Goal: Information Seeking & Learning: Learn about a topic

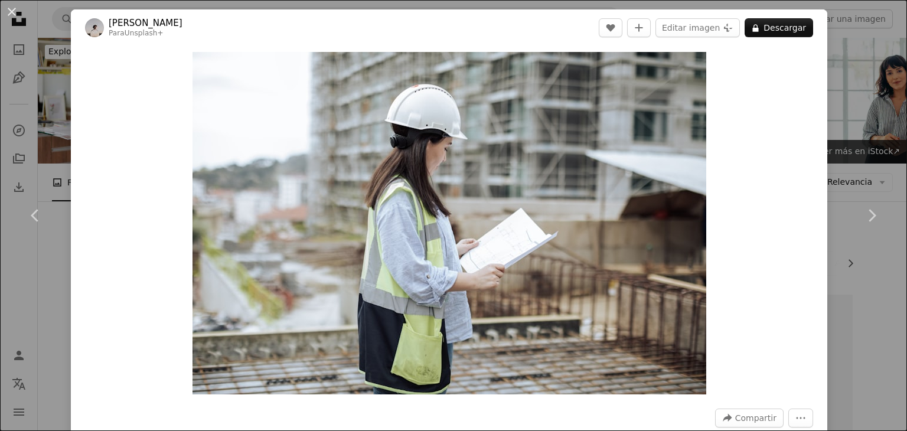
scroll to position [9403, 0]
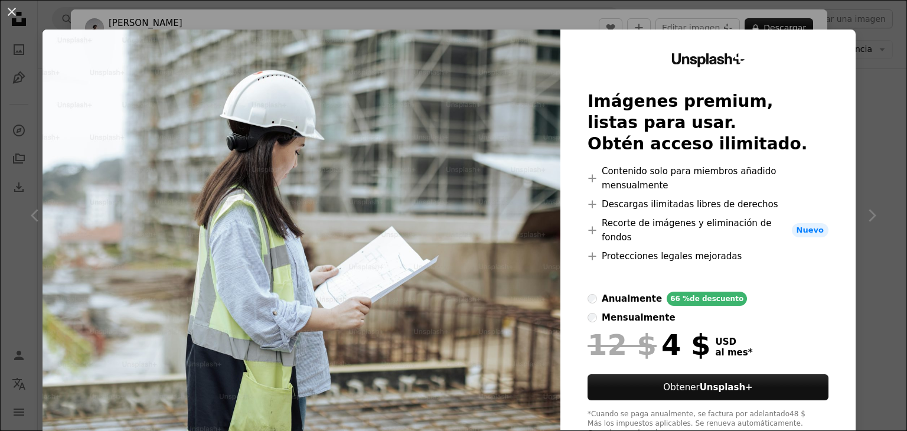
click at [520, 125] on img at bounding box center [302, 246] width 518 height 432
click at [465, 206] on img at bounding box center [302, 246] width 518 height 432
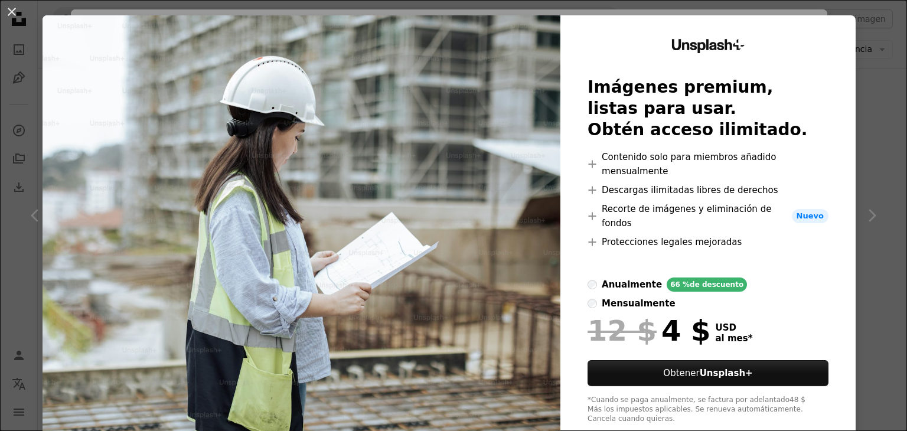
click at [480, 288] on img at bounding box center [302, 231] width 518 height 432
click at [11, 12] on button "An X shape" at bounding box center [12, 12] width 14 height 14
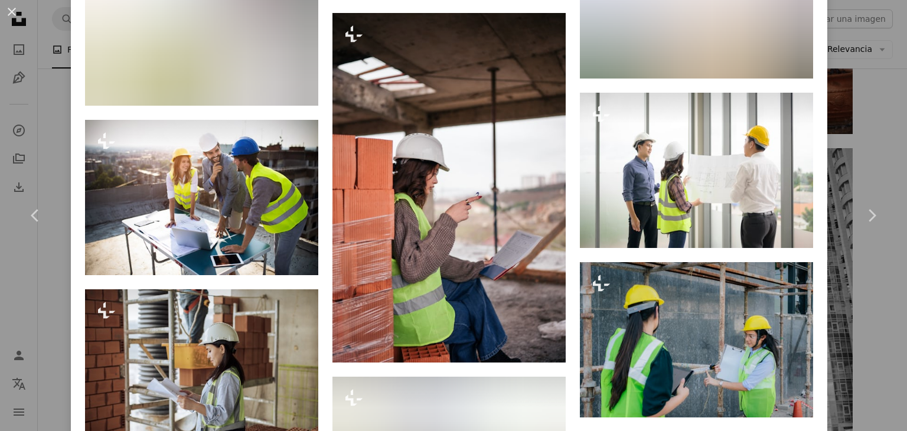
scroll to position [4395, 0]
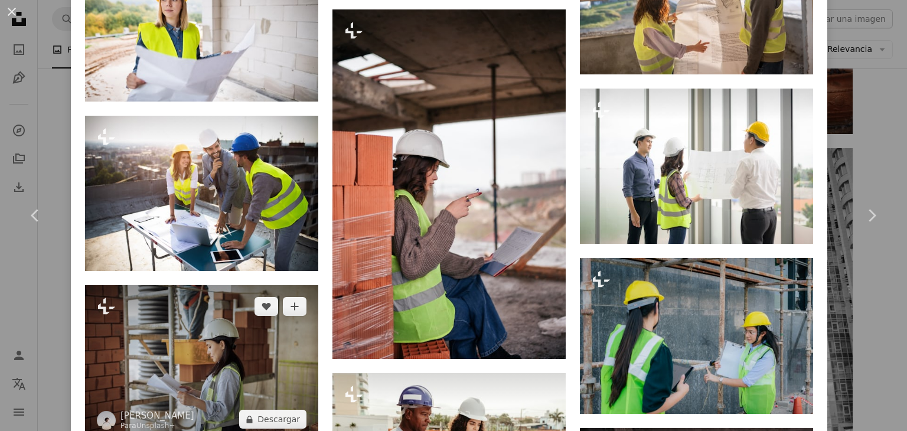
click at [253, 334] on img at bounding box center [201, 362] width 233 height 155
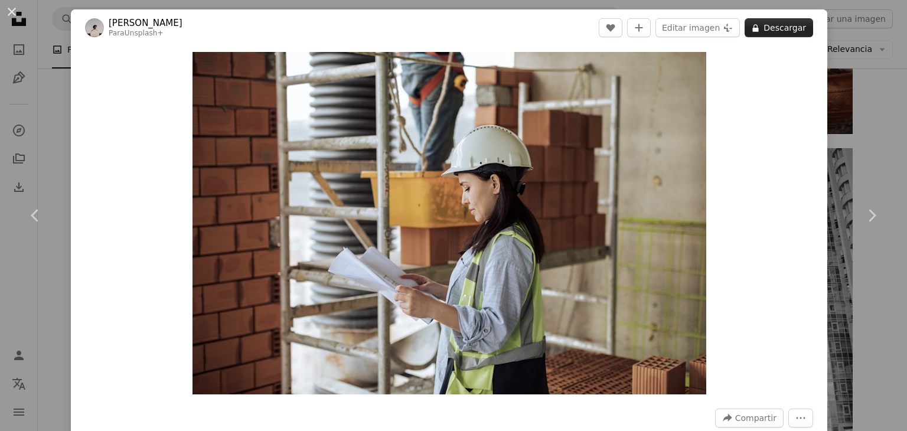
click at [777, 25] on button "A lock Descargar" at bounding box center [779, 27] width 69 height 19
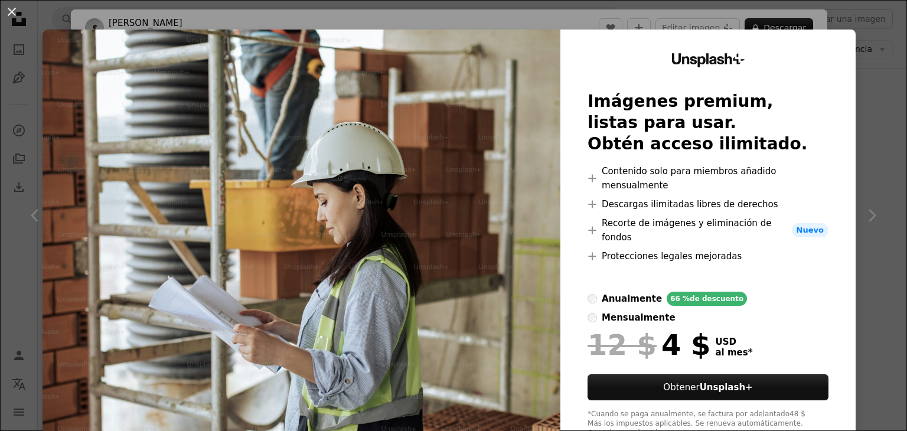
click at [871, 30] on div "An X shape Unsplash+ Imágenes premium, listas para usar. Obtén acceso ilimitado…" at bounding box center [453, 215] width 907 height 431
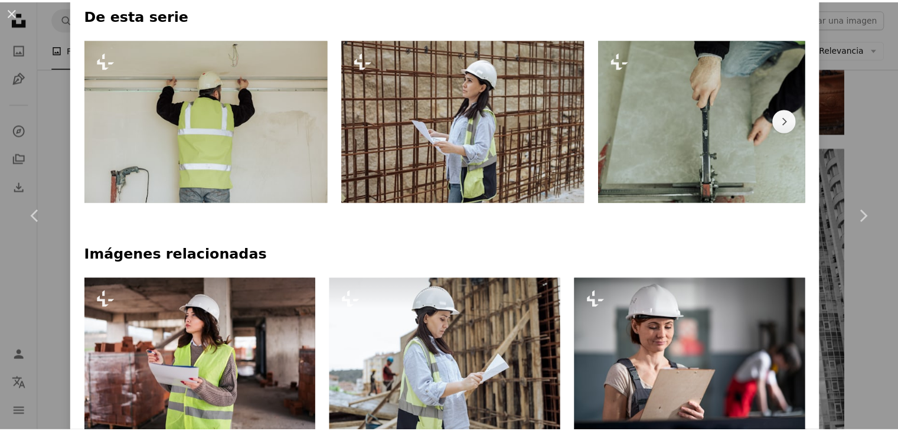
scroll to position [548, 0]
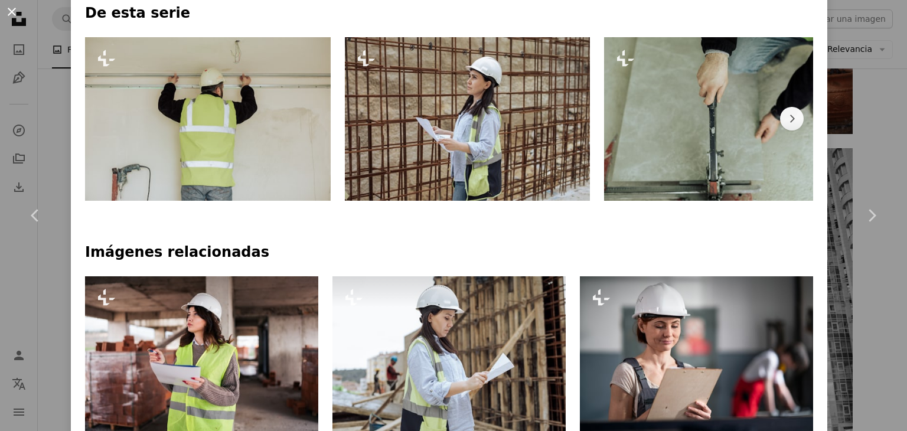
click at [5, 5] on button "An X shape" at bounding box center [12, 12] width 14 height 14
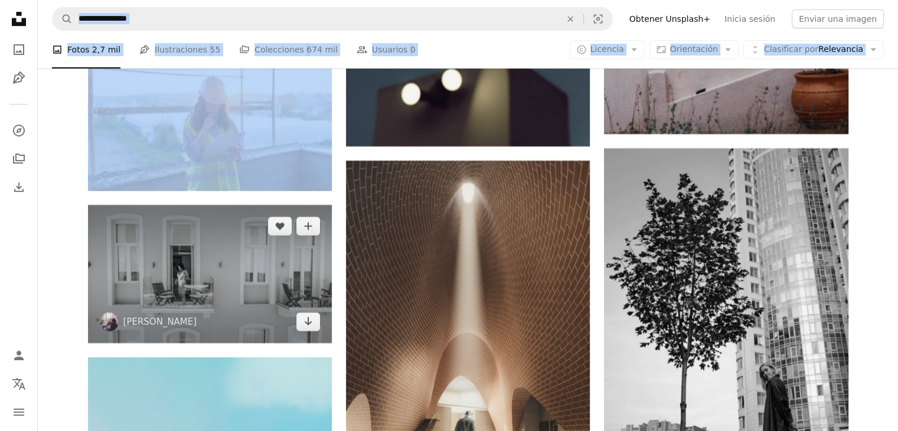
drag, startPoint x: 4, startPoint y: 4, endPoint x: 122, endPoint y: 209, distance: 235.8
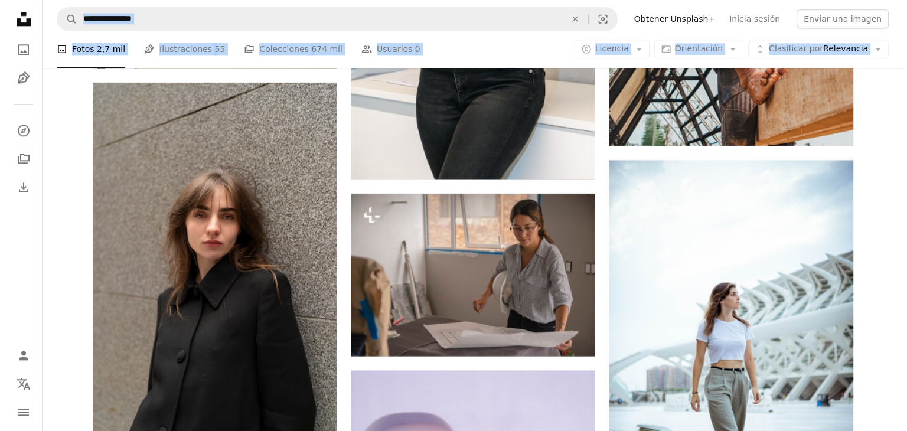
scroll to position [10507, 0]
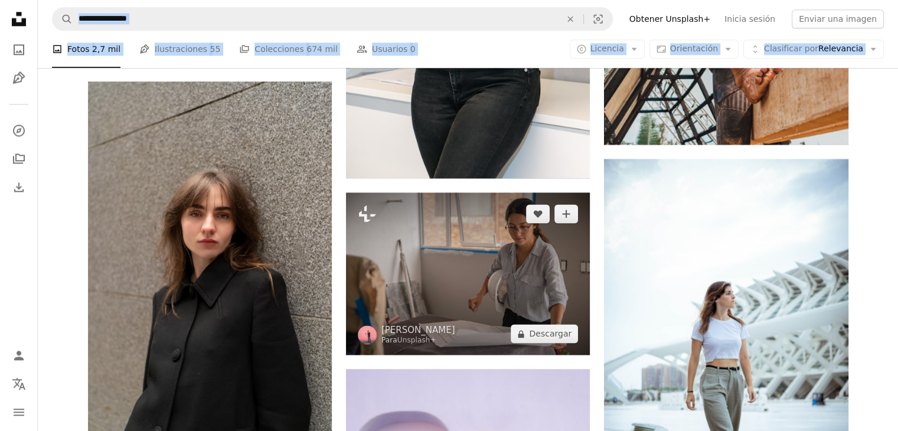
click at [432, 313] on img at bounding box center [468, 274] width 244 height 162
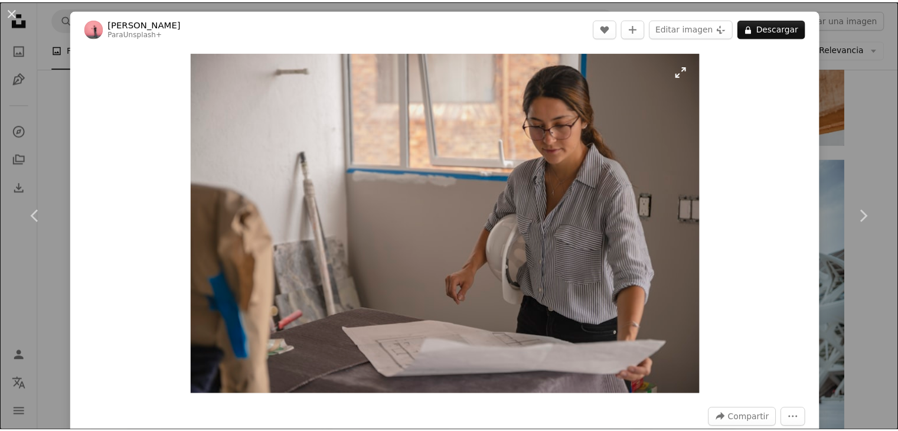
scroll to position [53, 0]
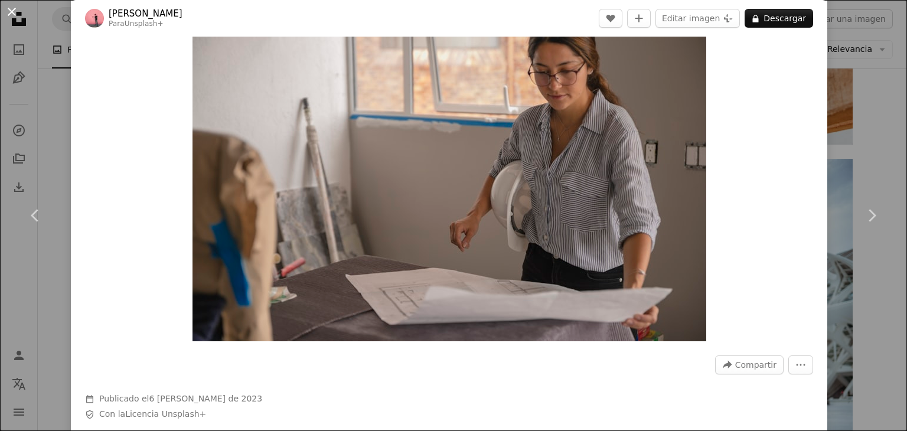
click at [5, 8] on button "An X shape" at bounding box center [12, 12] width 14 height 14
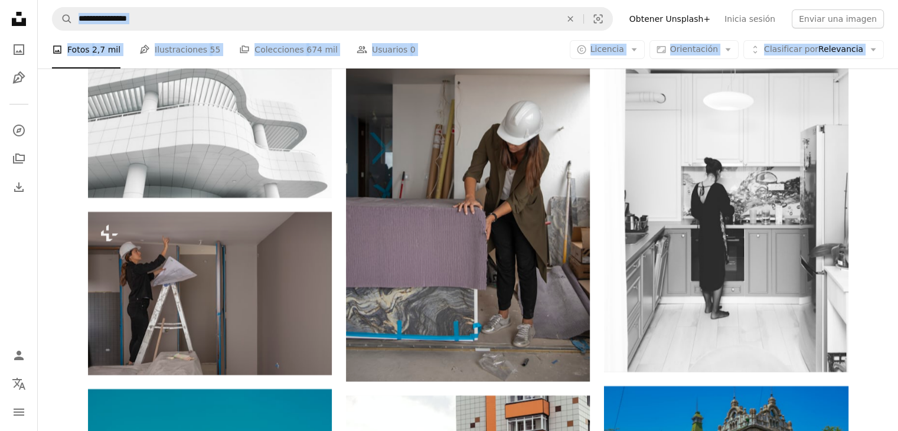
scroll to position [13512, 0]
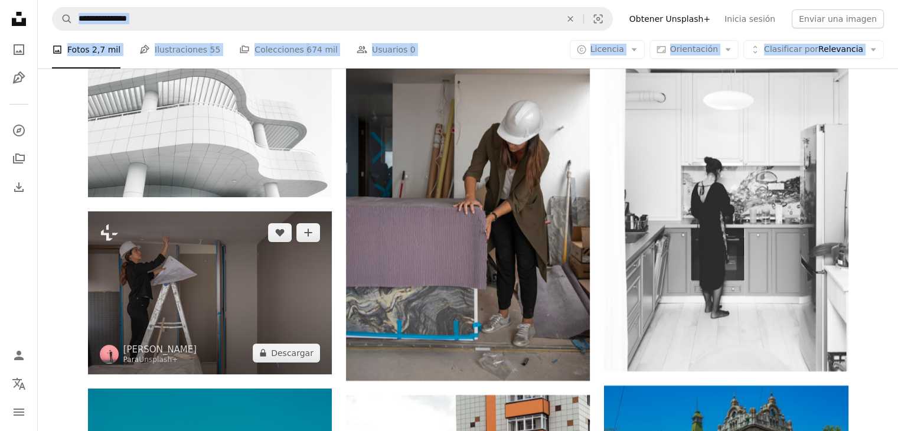
click at [183, 286] on img at bounding box center [210, 292] width 244 height 162
click at [289, 282] on img at bounding box center [210, 292] width 244 height 162
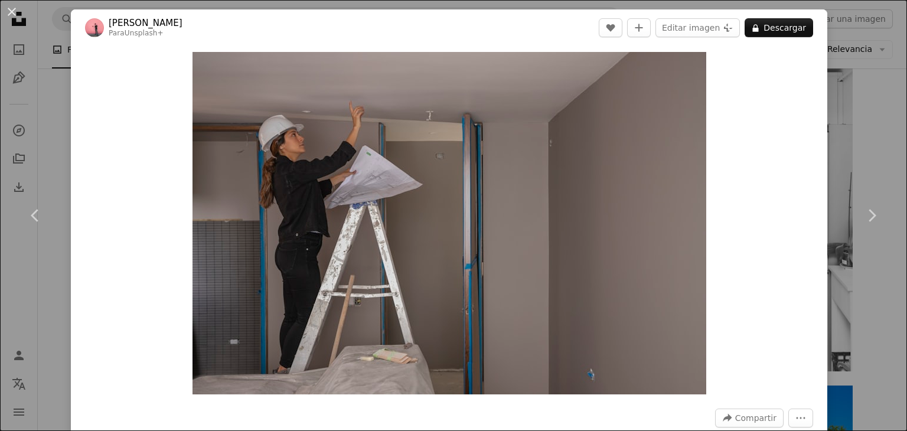
click at [54, 97] on div "An X shape Chevron left Chevron right [PERSON_NAME] Para Unsplash+ A heart A pl…" at bounding box center [453, 215] width 907 height 431
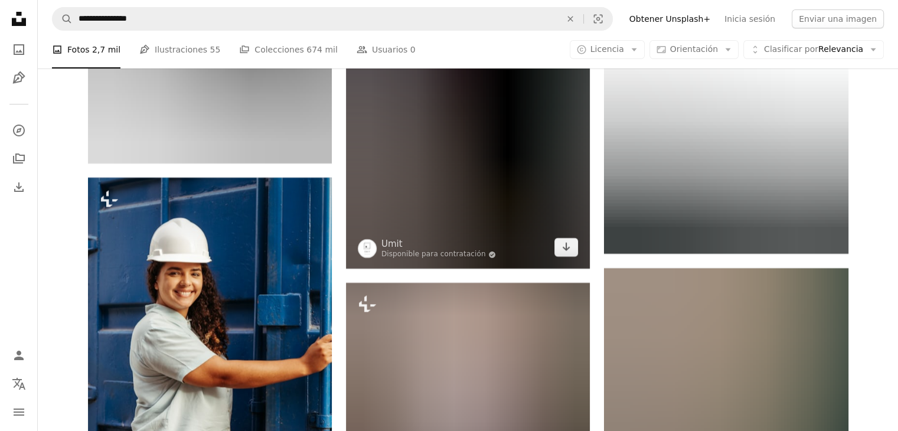
scroll to position [17890, 0]
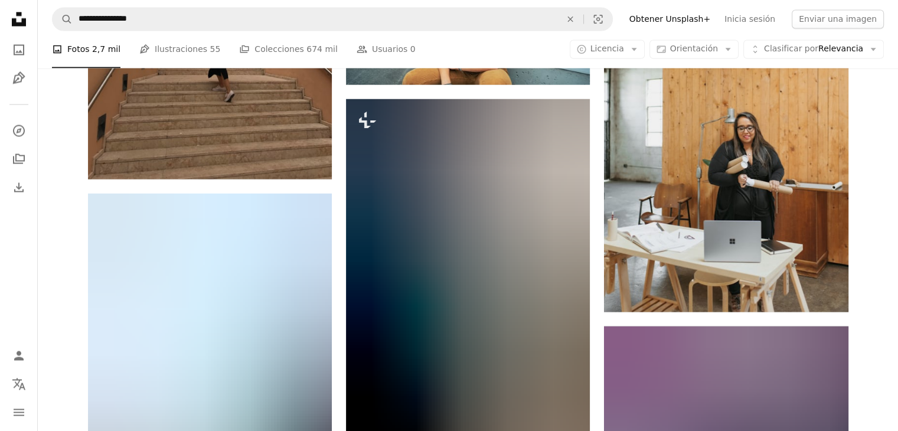
scroll to position [15657, 0]
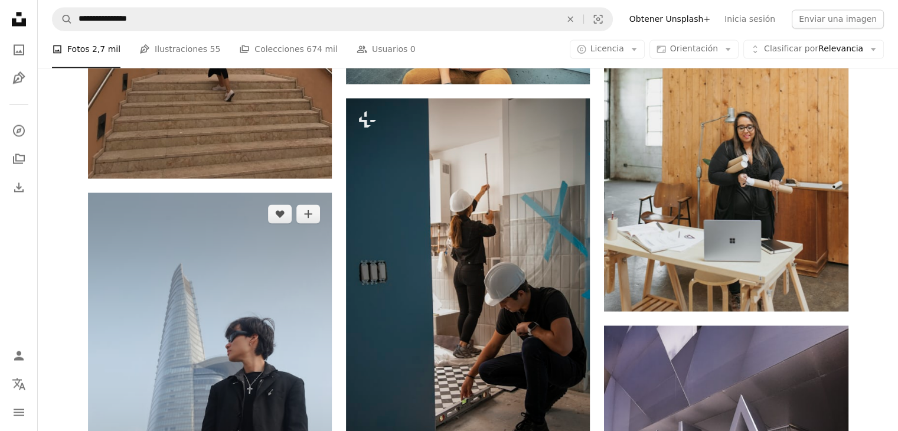
click at [324, 209] on img at bounding box center [210, 376] width 244 height 366
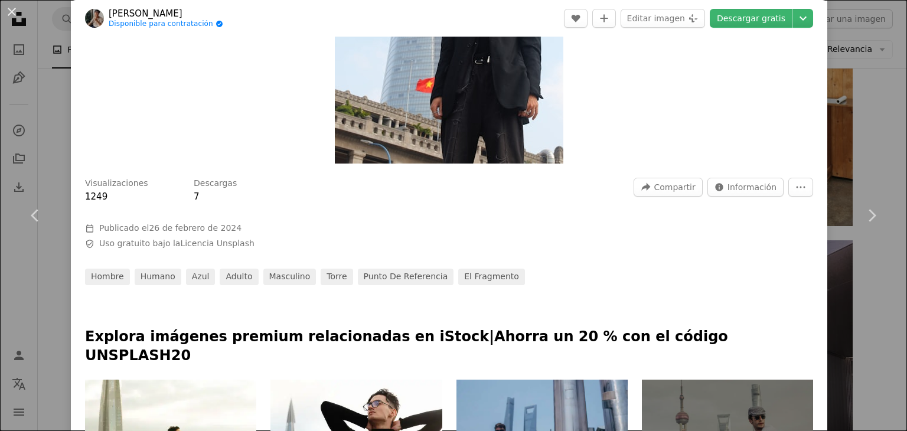
scroll to position [170, 0]
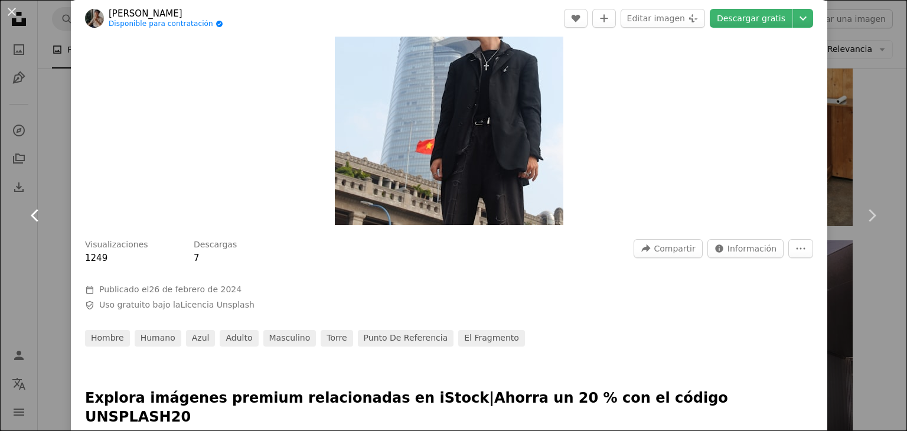
click at [34, 210] on icon "Chevron left" at bounding box center [35, 215] width 19 height 19
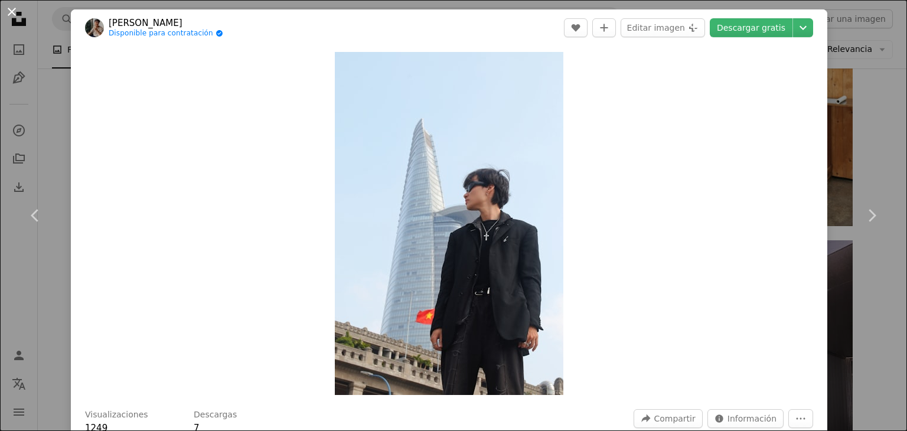
click at [10, 12] on button "An X shape" at bounding box center [12, 12] width 14 height 14
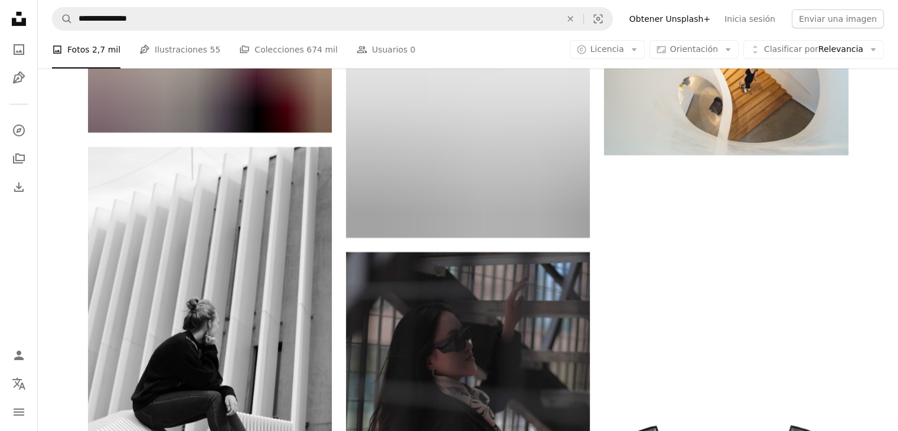
scroll to position [17526, 0]
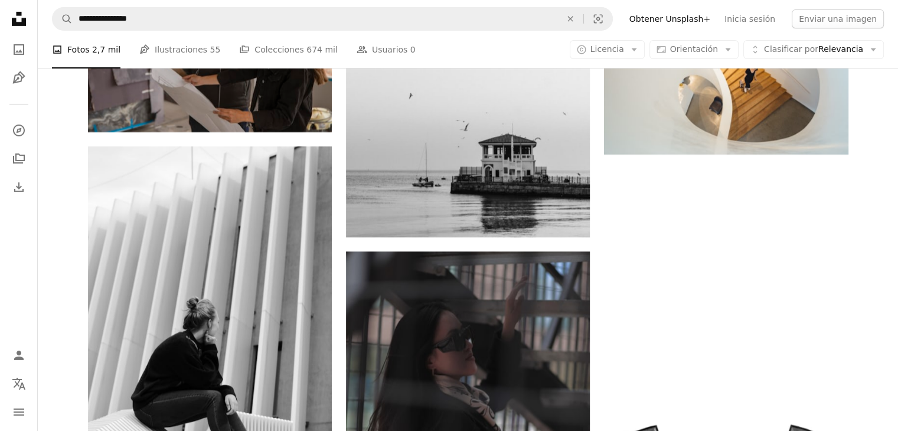
scroll to position [15657, 0]
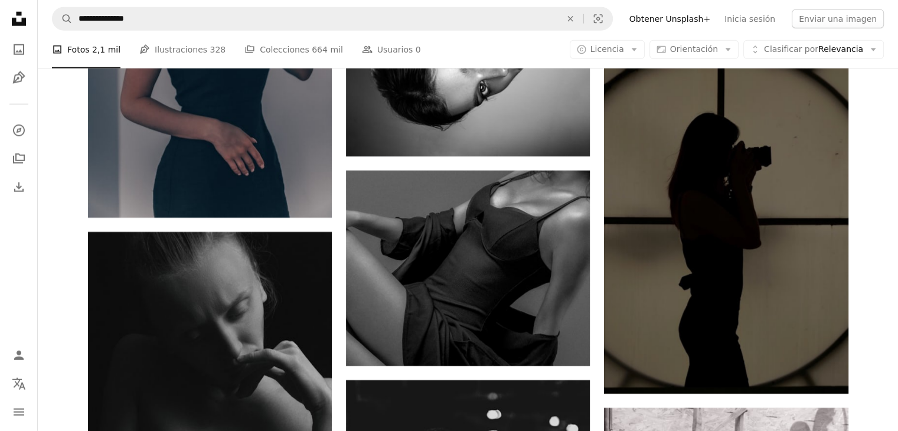
scroll to position [16755, 0]
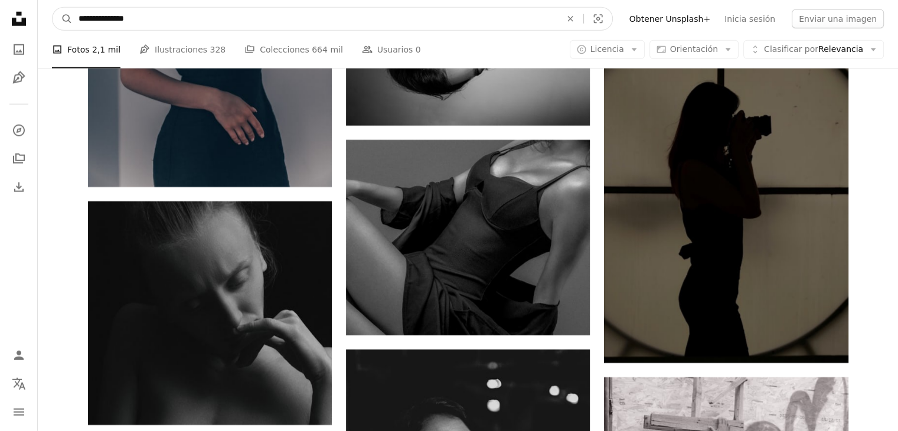
click at [149, 16] on input "**********" at bounding box center [315, 19] width 485 height 22
type input "**********"
click button "A magnifying glass" at bounding box center [63, 19] width 20 height 22
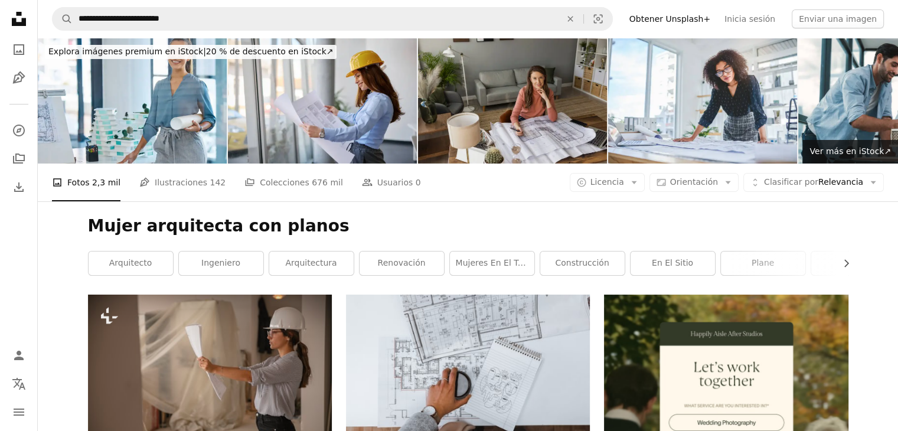
click at [507, 100] on img at bounding box center [512, 101] width 189 height 126
